Goal: Navigation & Orientation: Go to known website

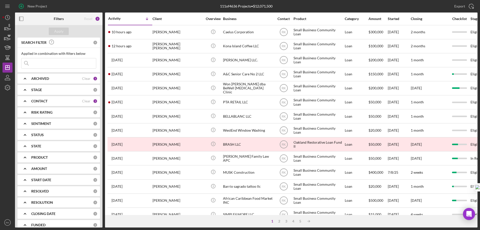
drag, startPoint x: 20, startPoint y: 19, endPoint x: 55, endPoint y: 30, distance: 35.8
click at [20, 19] on icon "button" at bounding box center [21, 18] width 11 height 11
